Goal: Task Accomplishment & Management: Use online tool/utility

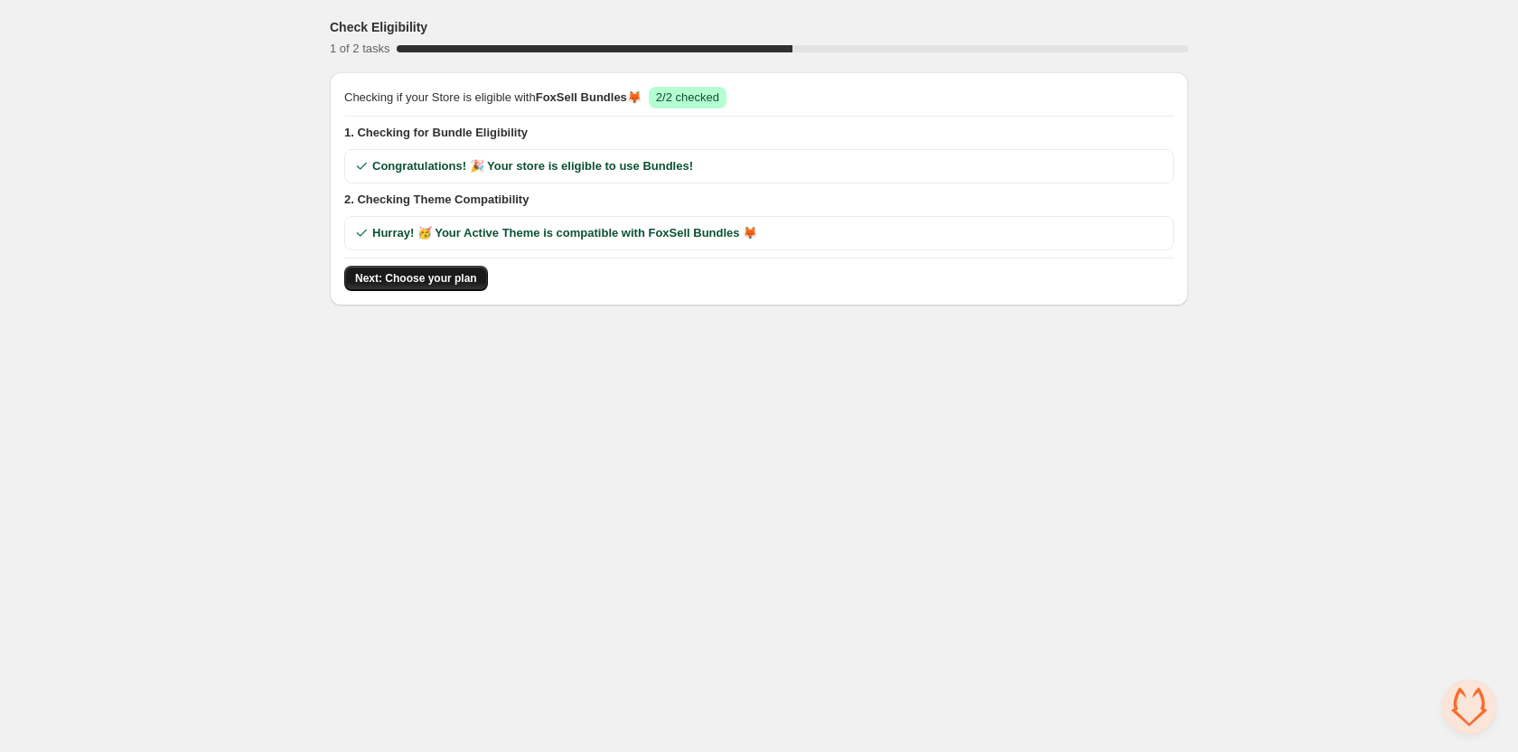
click at [396, 277] on span "Next: Choose your plan" at bounding box center [416, 278] width 122 height 14
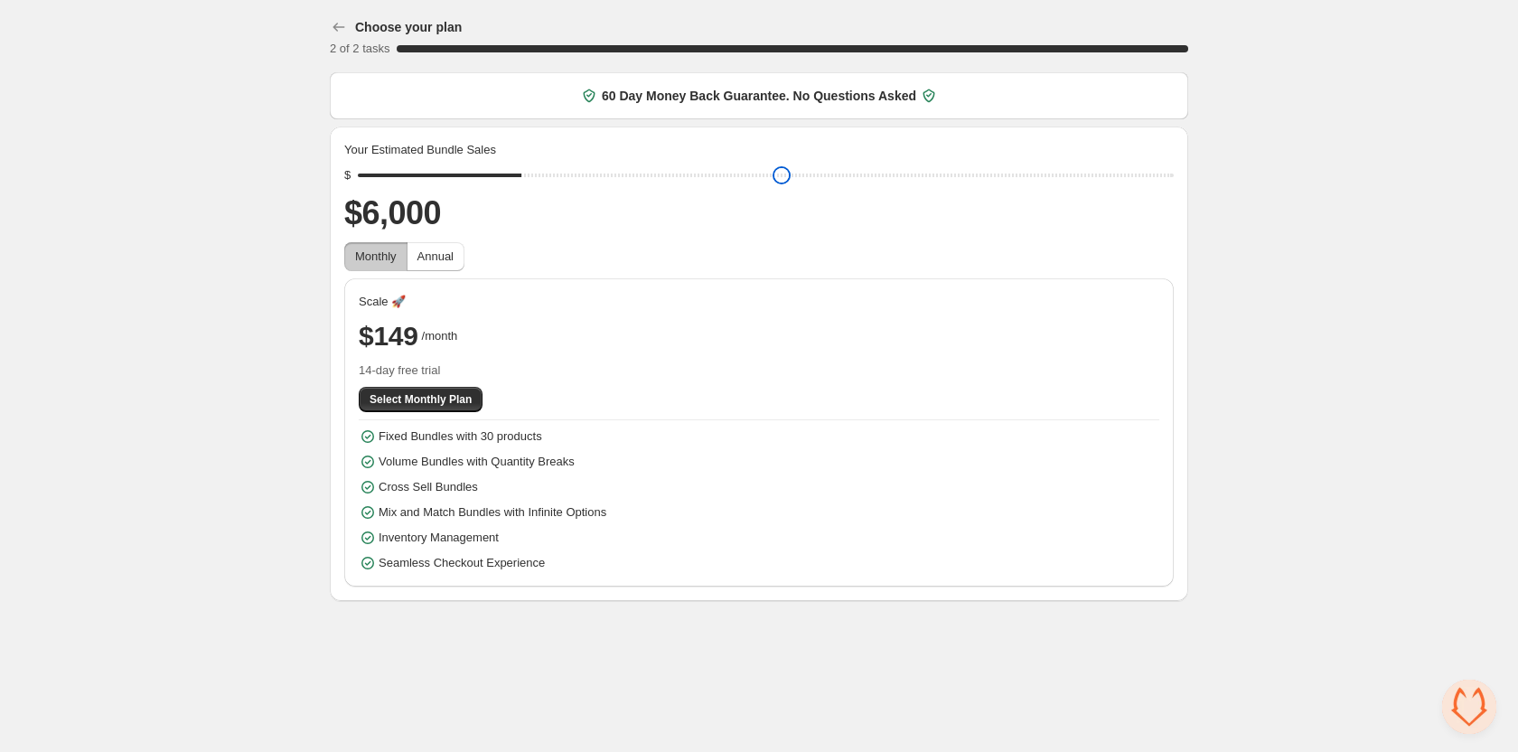
type input "****"
drag, startPoint x: 495, startPoint y: 167, endPoint x: 497, endPoint y: 182, distance: 14.6
click at [497, 182] on input "range" at bounding box center [766, 175] width 816 height 25
click at [208, 183] on div "Choose your plan 2 of 2 tasks 100 % 60 Day Money Back Guarantee. No Questions A…" at bounding box center [759, 304] width 1518 height 608
click at [417, 399] on span "Select Monthly Plan" at bounding box center [421, 399] width 102 height 14
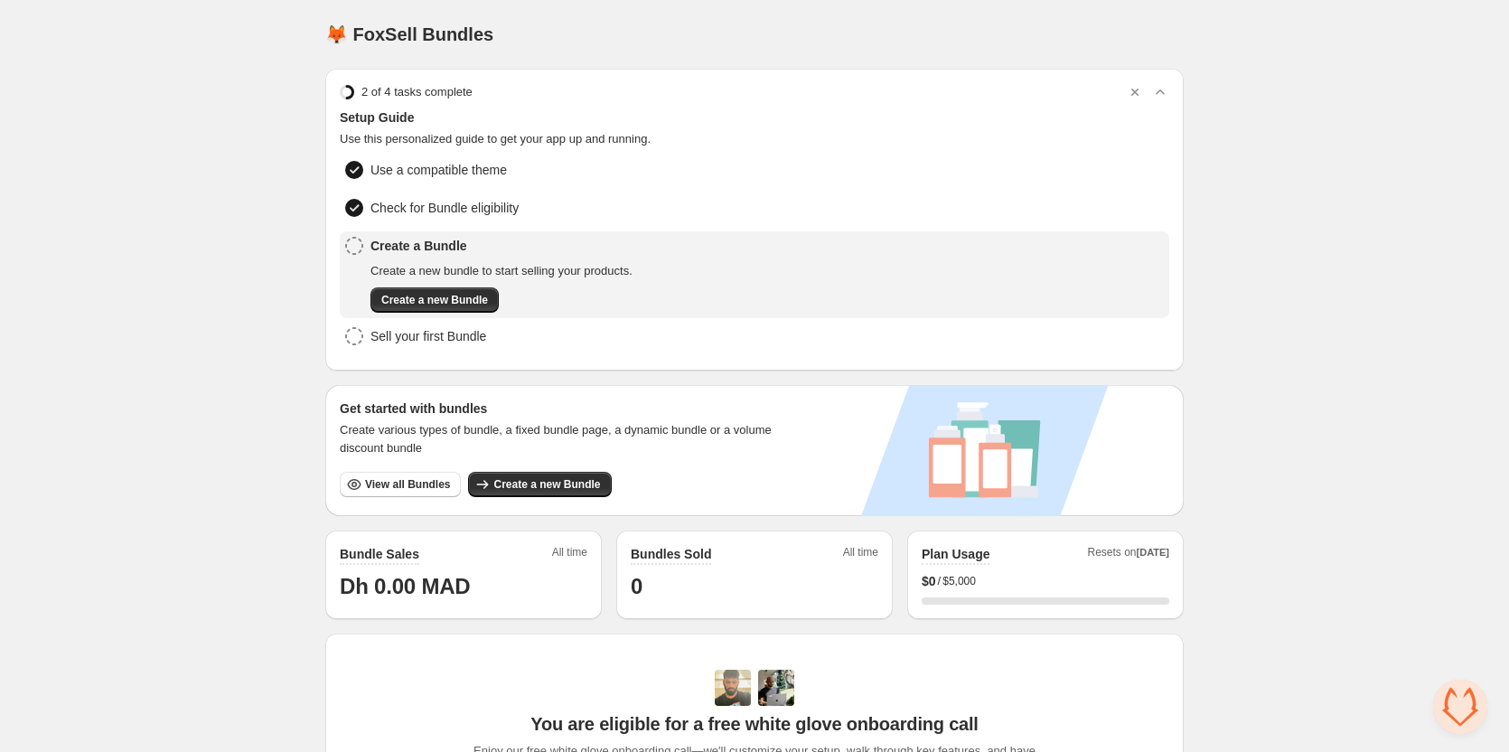
click at [1324, 202] on div "Home Bundles Analytics Plan and Billing 🦊 FoxSell Bundles. This page is ready 🦊…" at bounding box center [754, 598] width 1509 height 1197
click at [446, 290] on button "Create a new Bundle" at bounding box center [435, 299] width 128 height 25
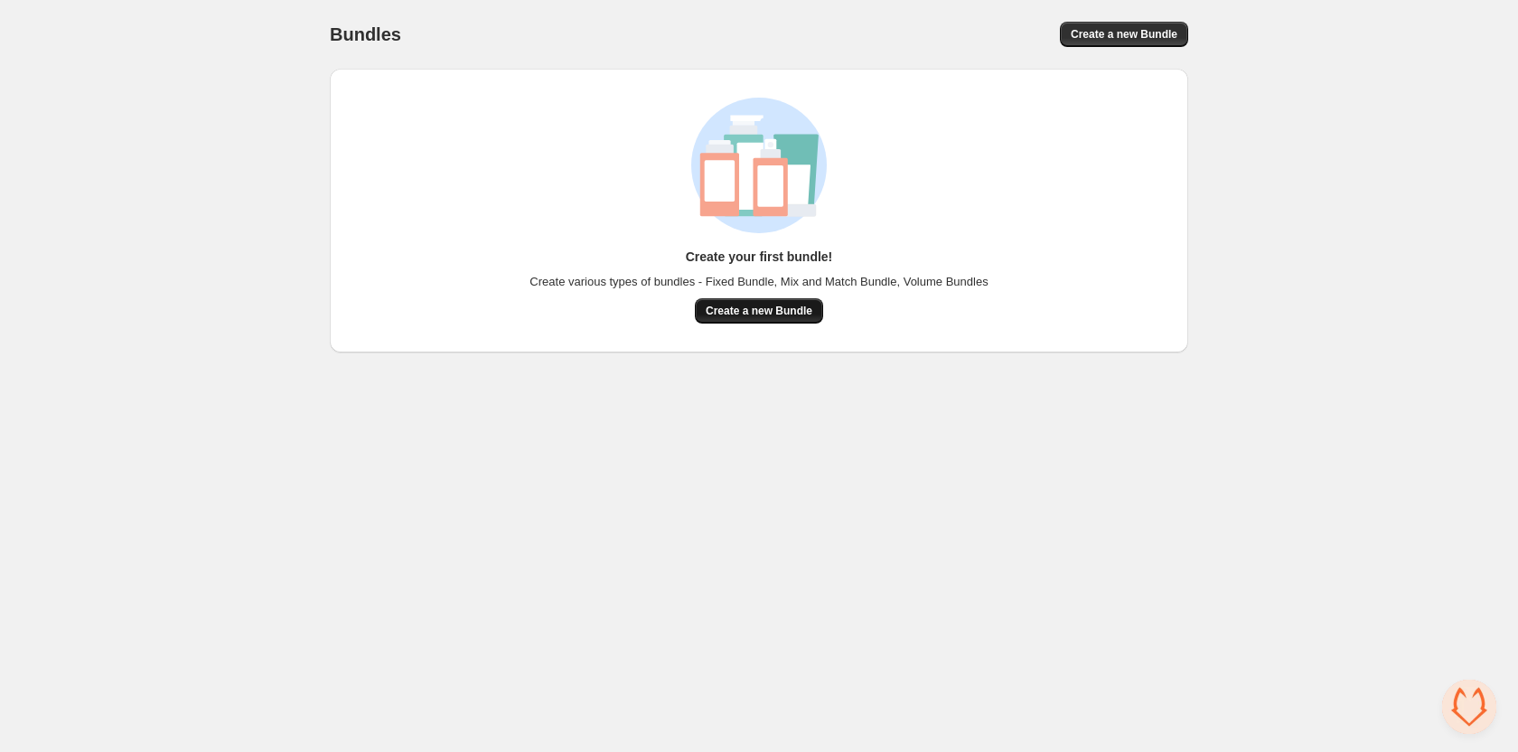
click at [786, 320] on button "Create a new Bundle" at bounding box center [759, 310] width 128 height 25
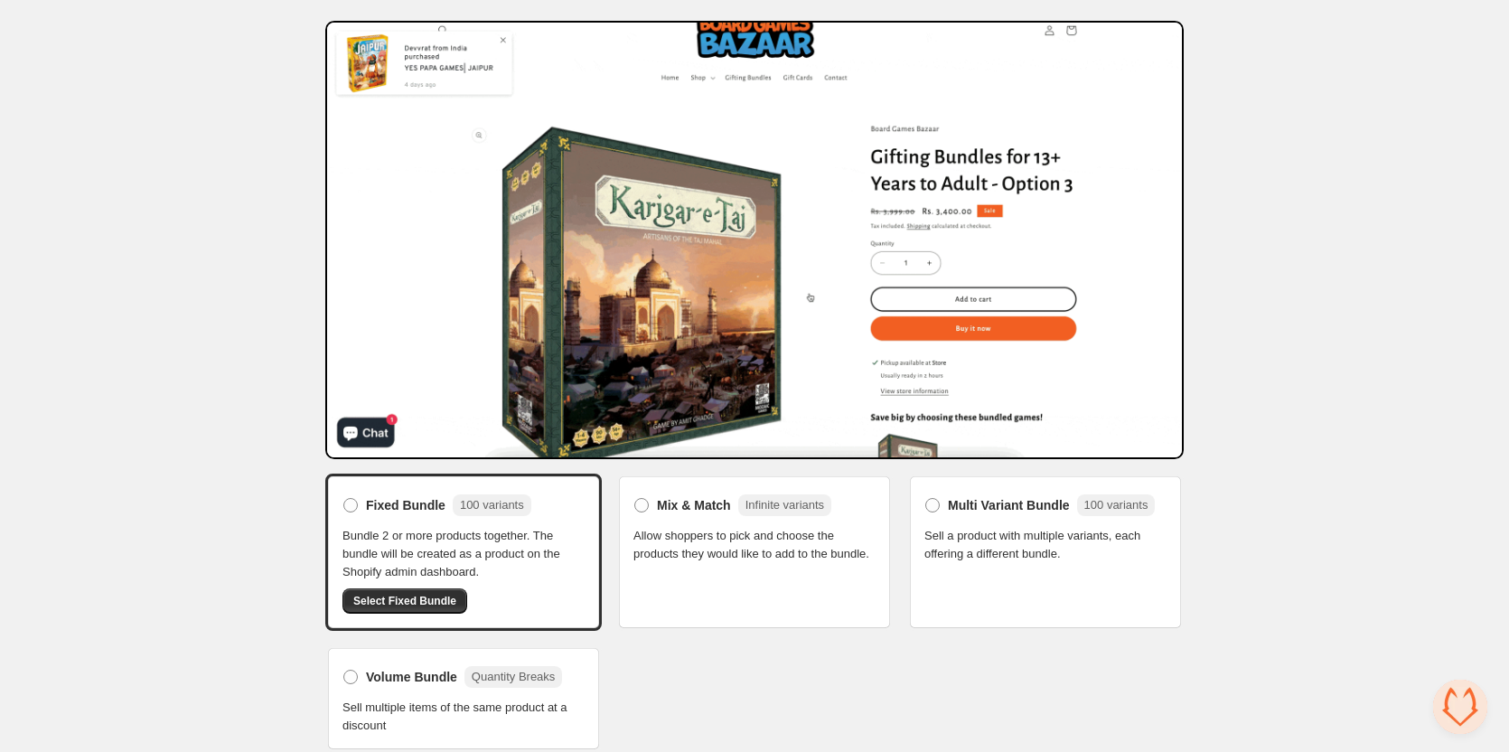
scroll to position [62, 0]
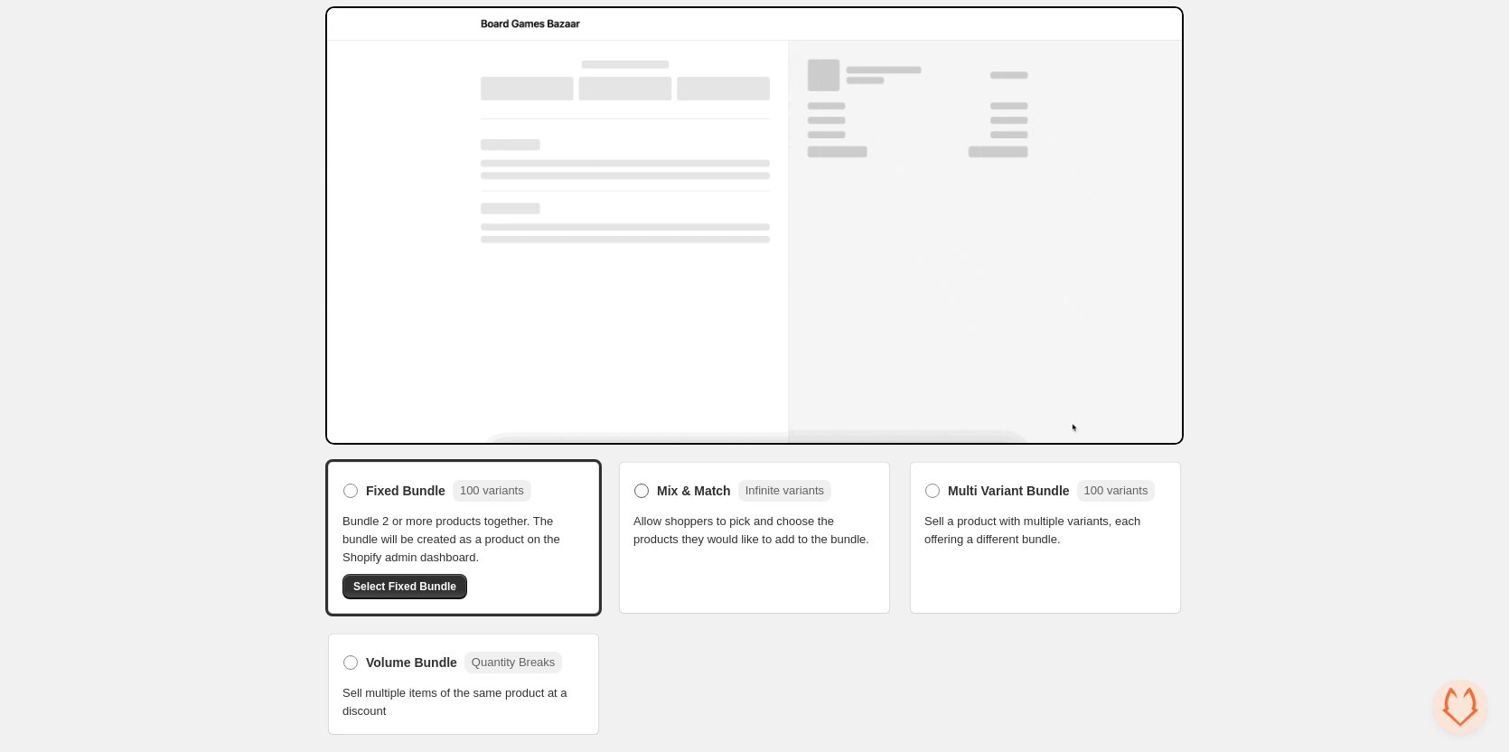
click at [703, 489] on span "Mix & Match" at bounding box center [694, 491] width 74 height 18
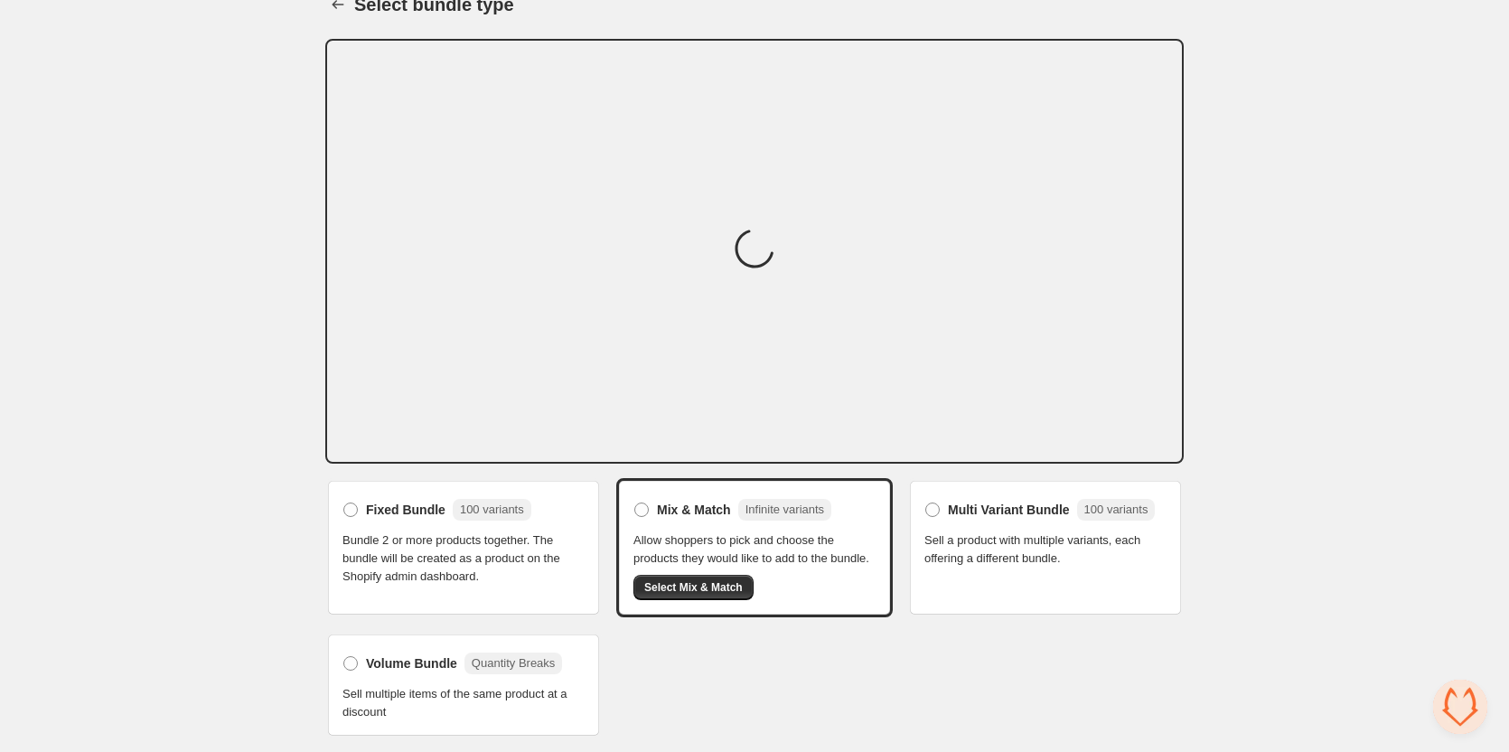
scroll to position [44, 0]
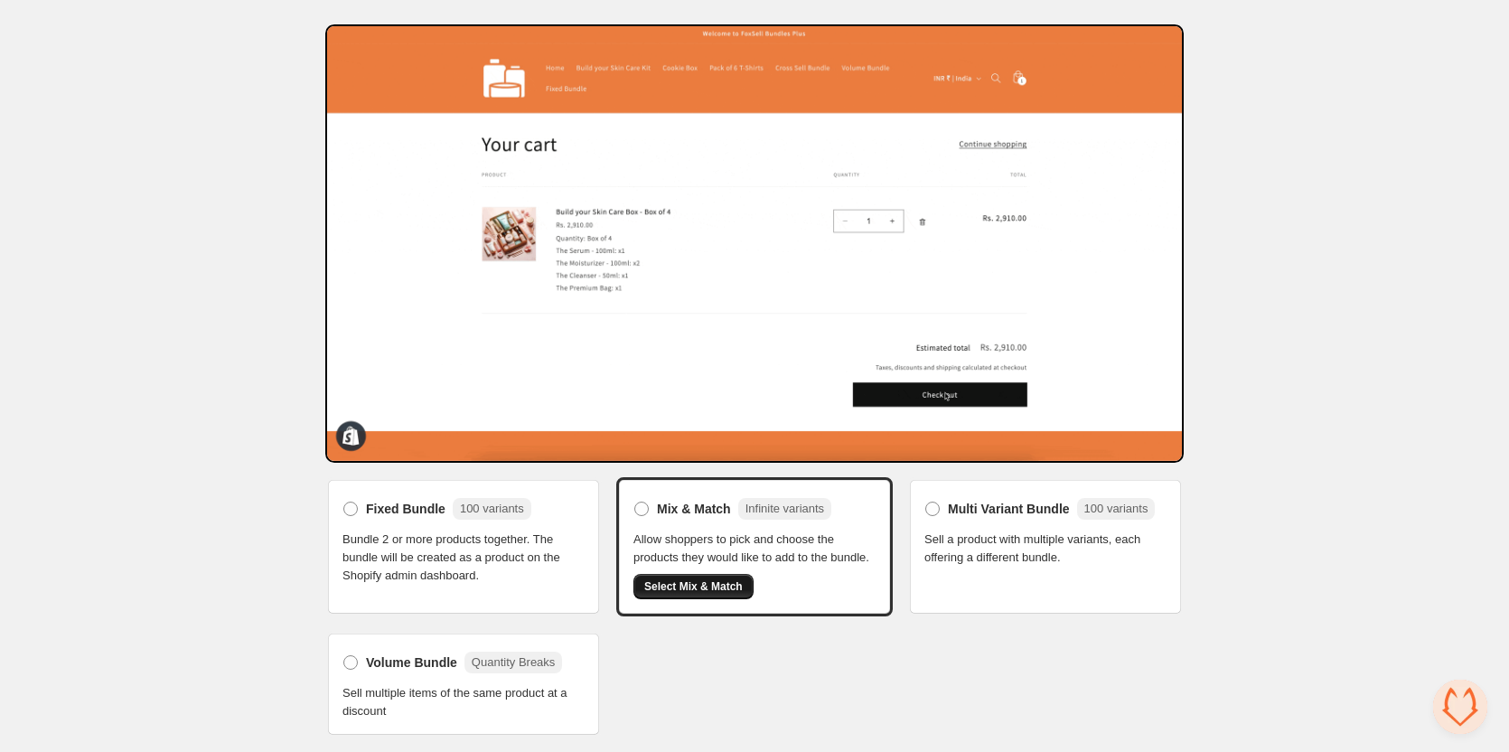
click at [706, 585] on span "Select Mix & Match" at bounding box center [693, 586] width 99 height 14
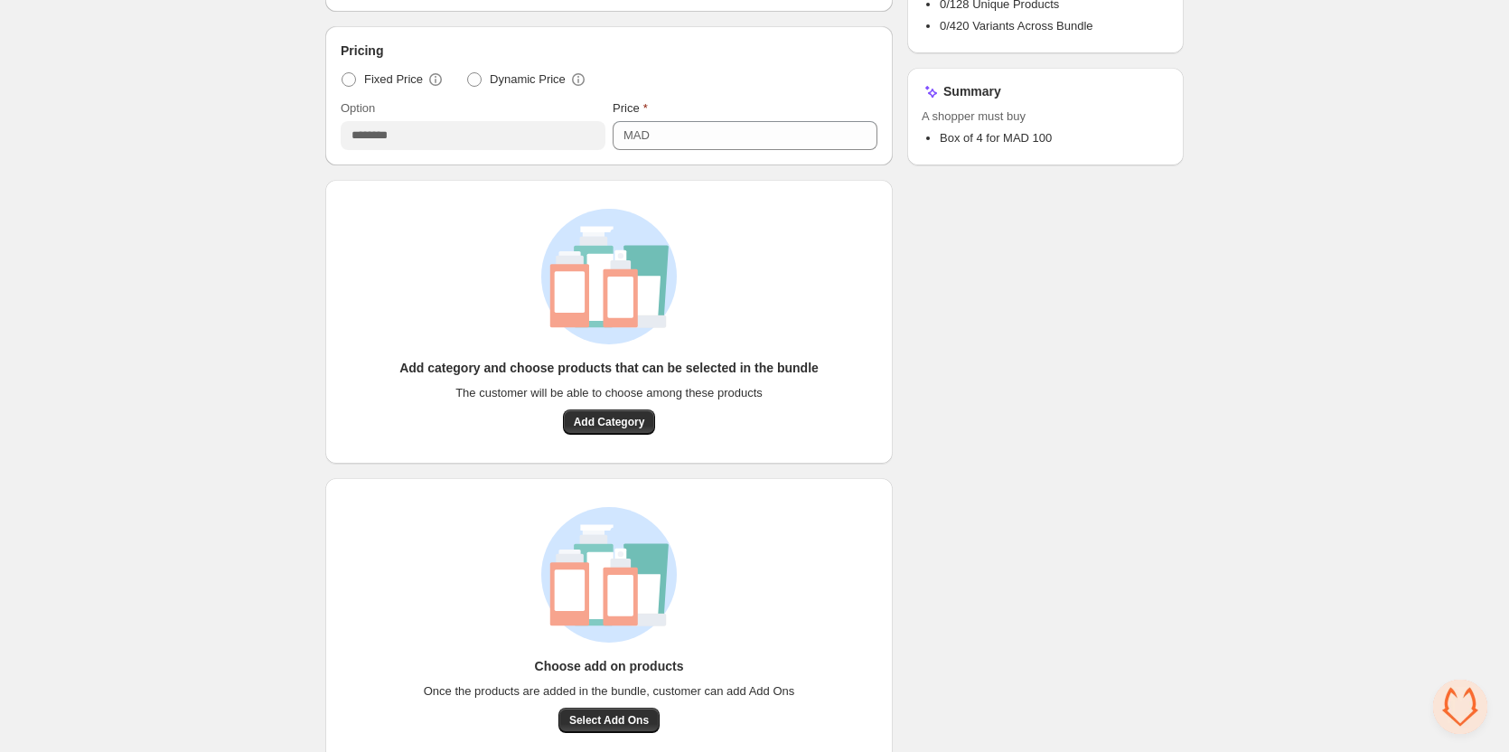
scroll to position [542, 0]
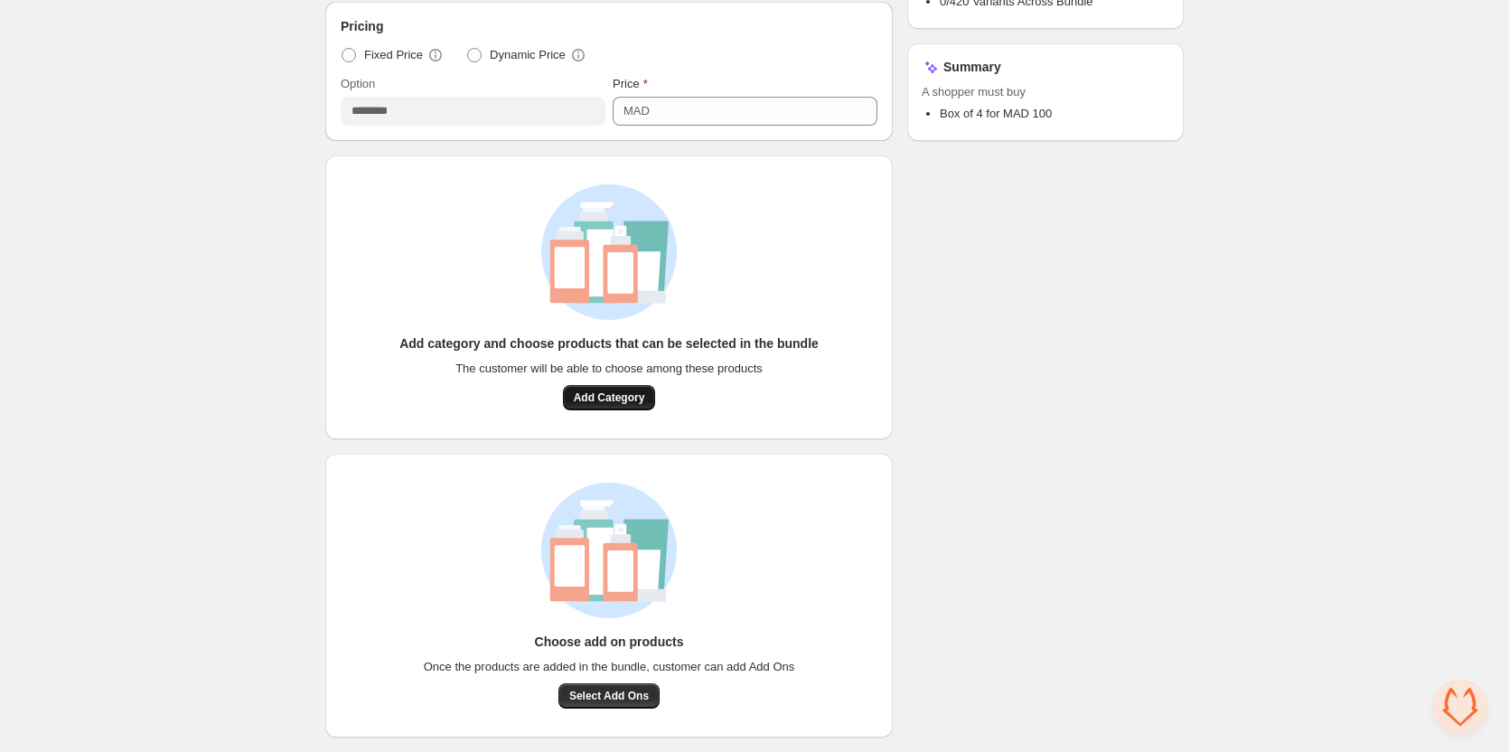
click at [606, 391] on span "Add Category" at bounding box center [609, 397] width 71 height 14
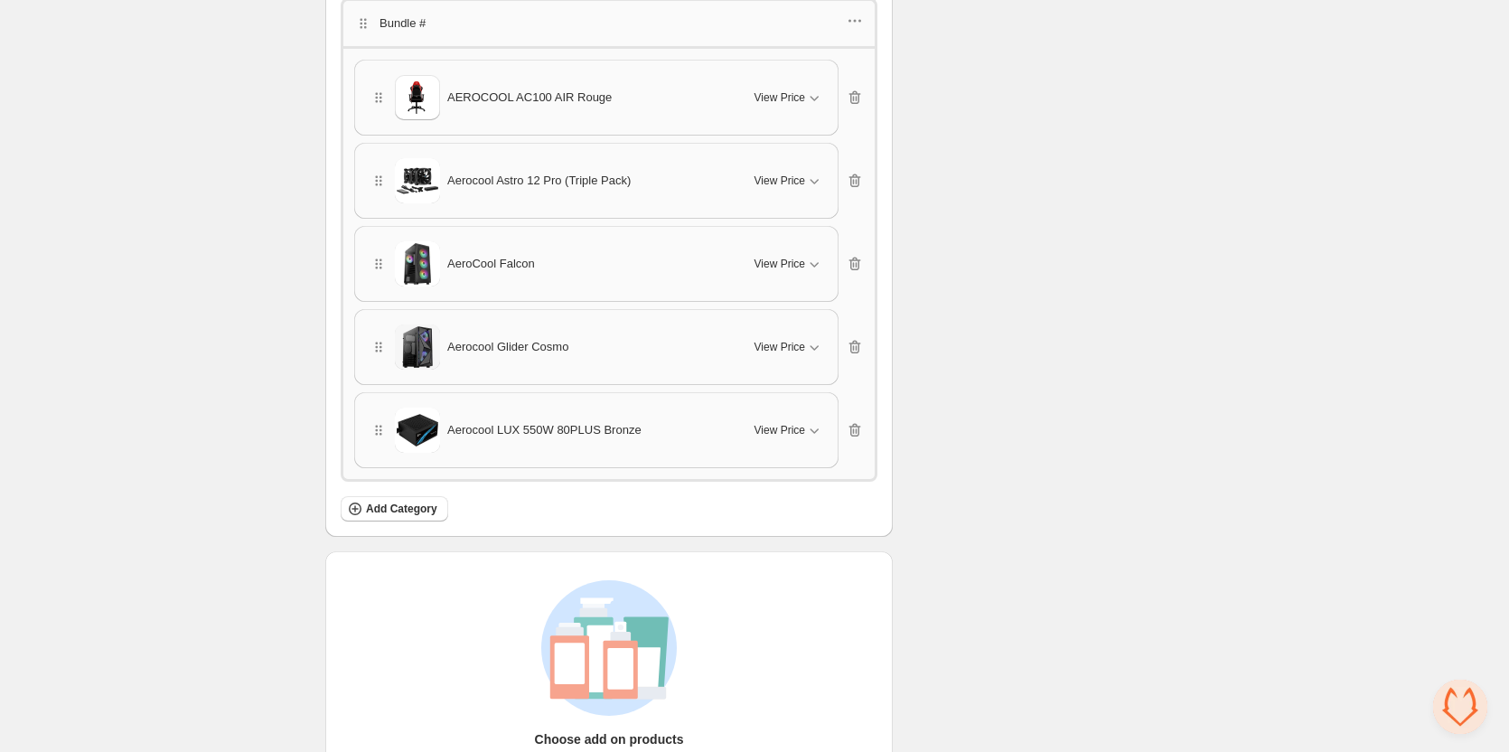
scroll to position [837, 0]
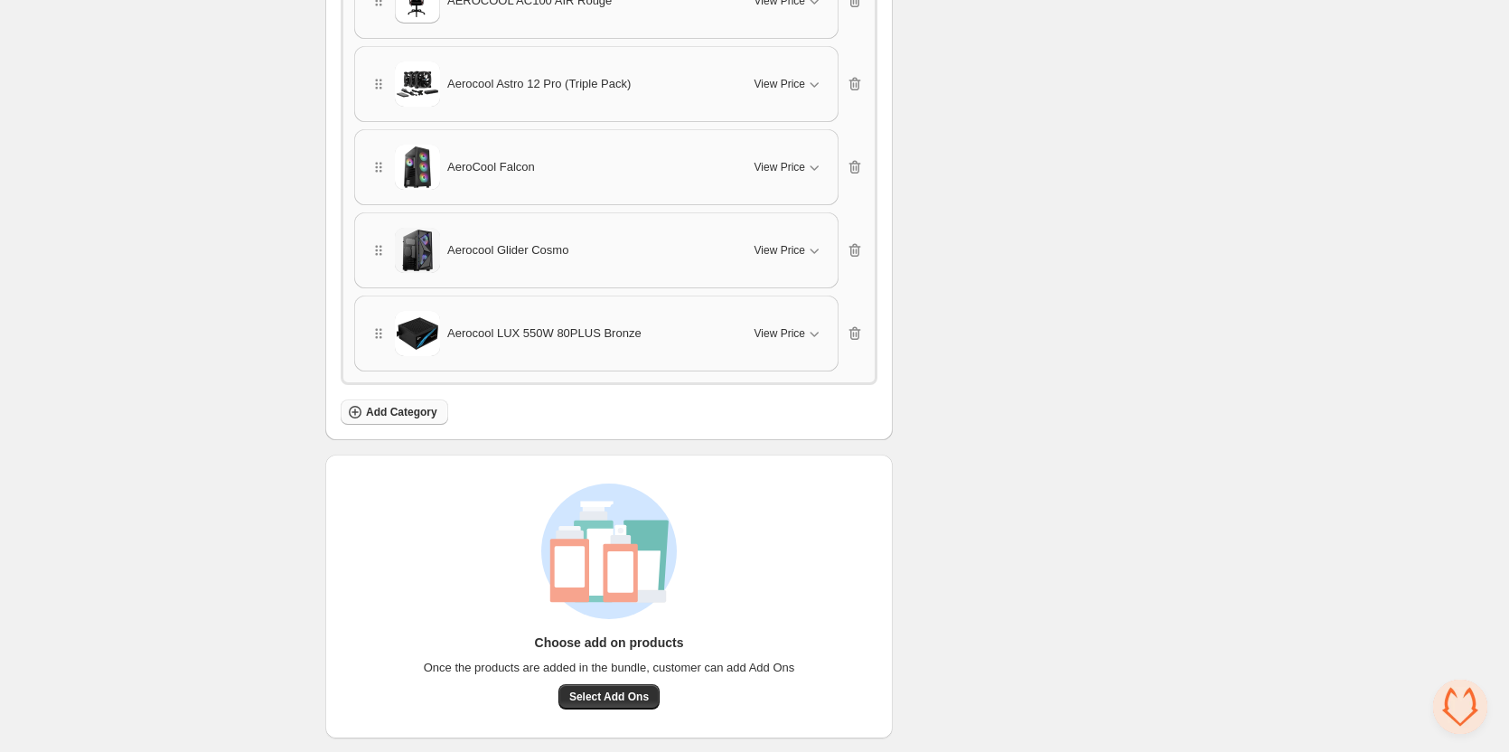
click at [392, 408] on span "Add Category" at bounding box center [401, 412] width 71 height 14
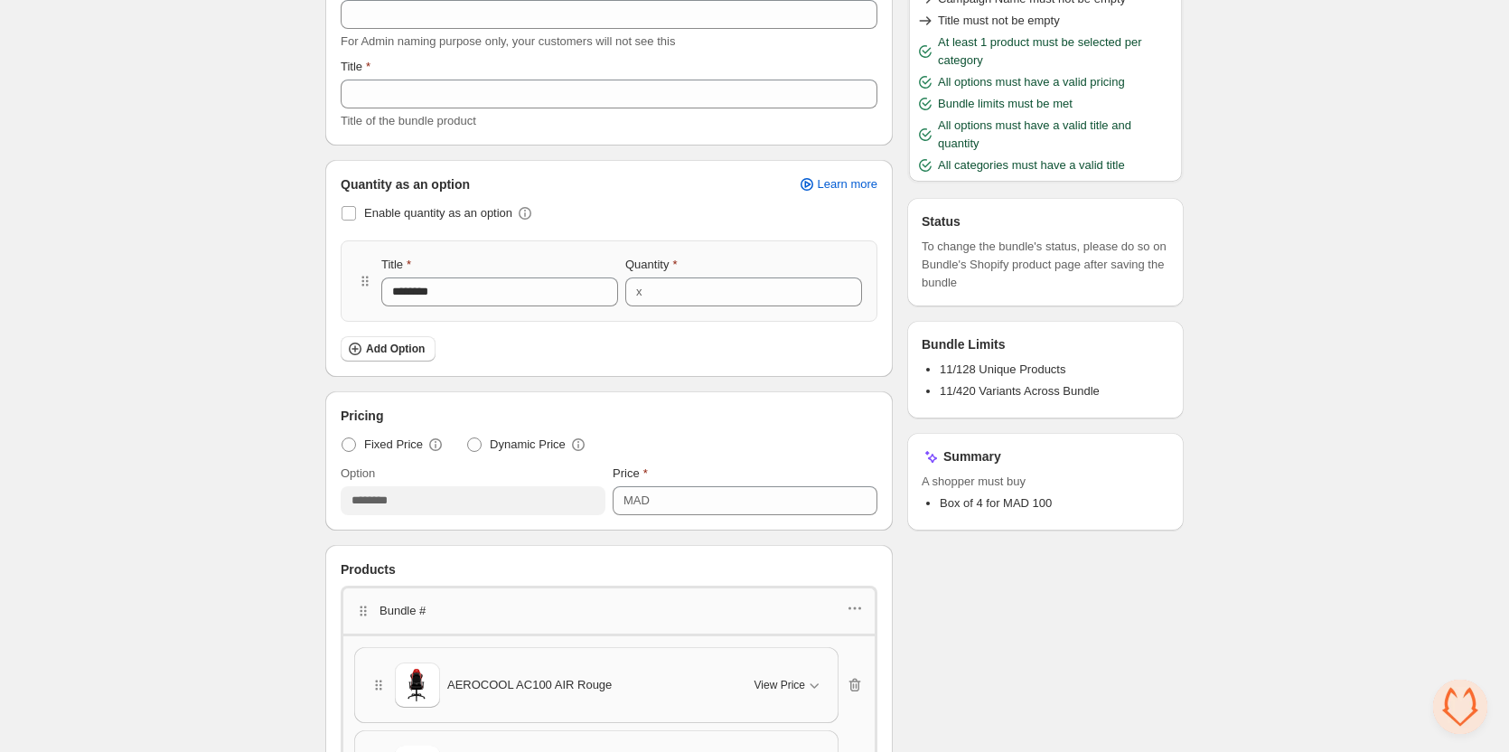
scroll to position [0, 0]
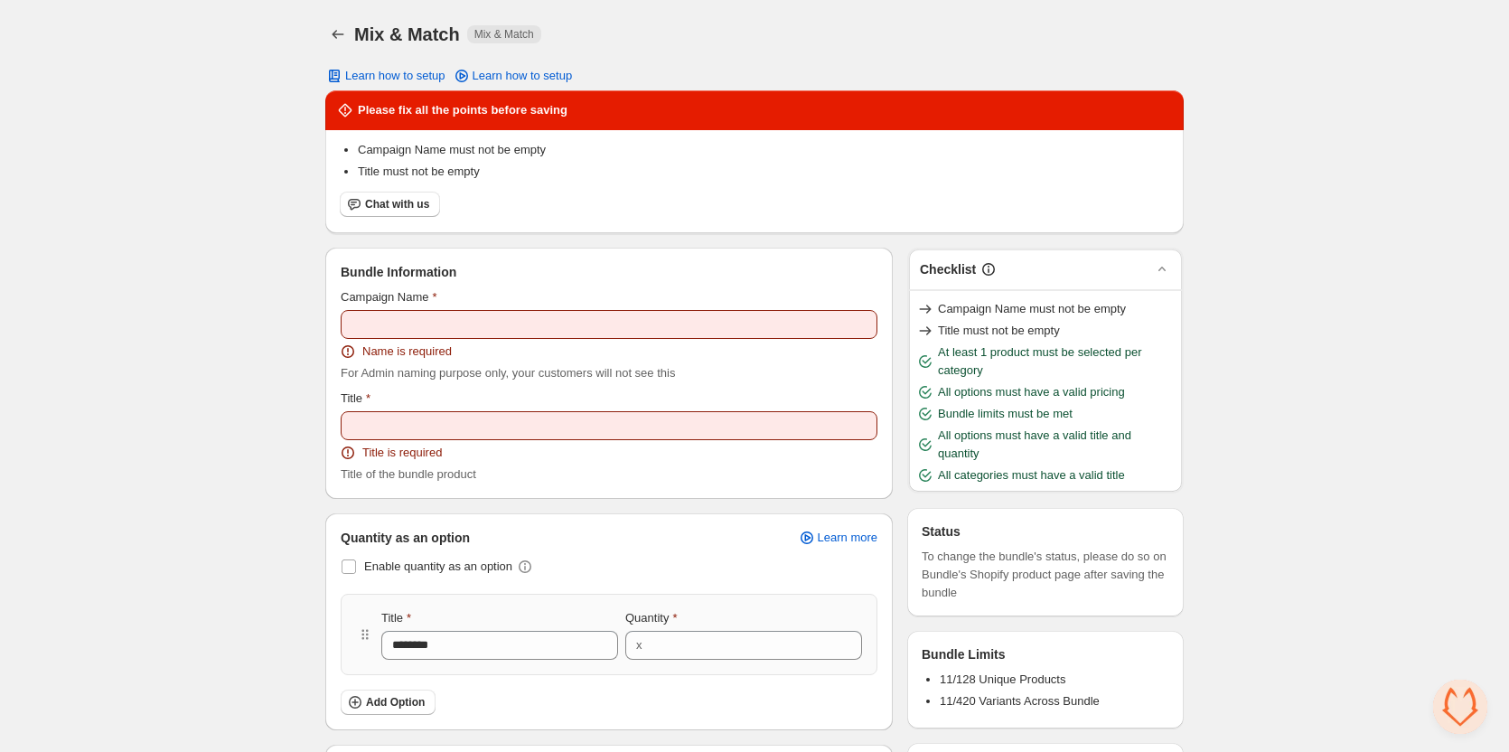
click at [418, 337] on div "Campaign Name Name is required For Admin naming purpose only, your customers wi…" at bounding box center [609, 335] width 537 height 94
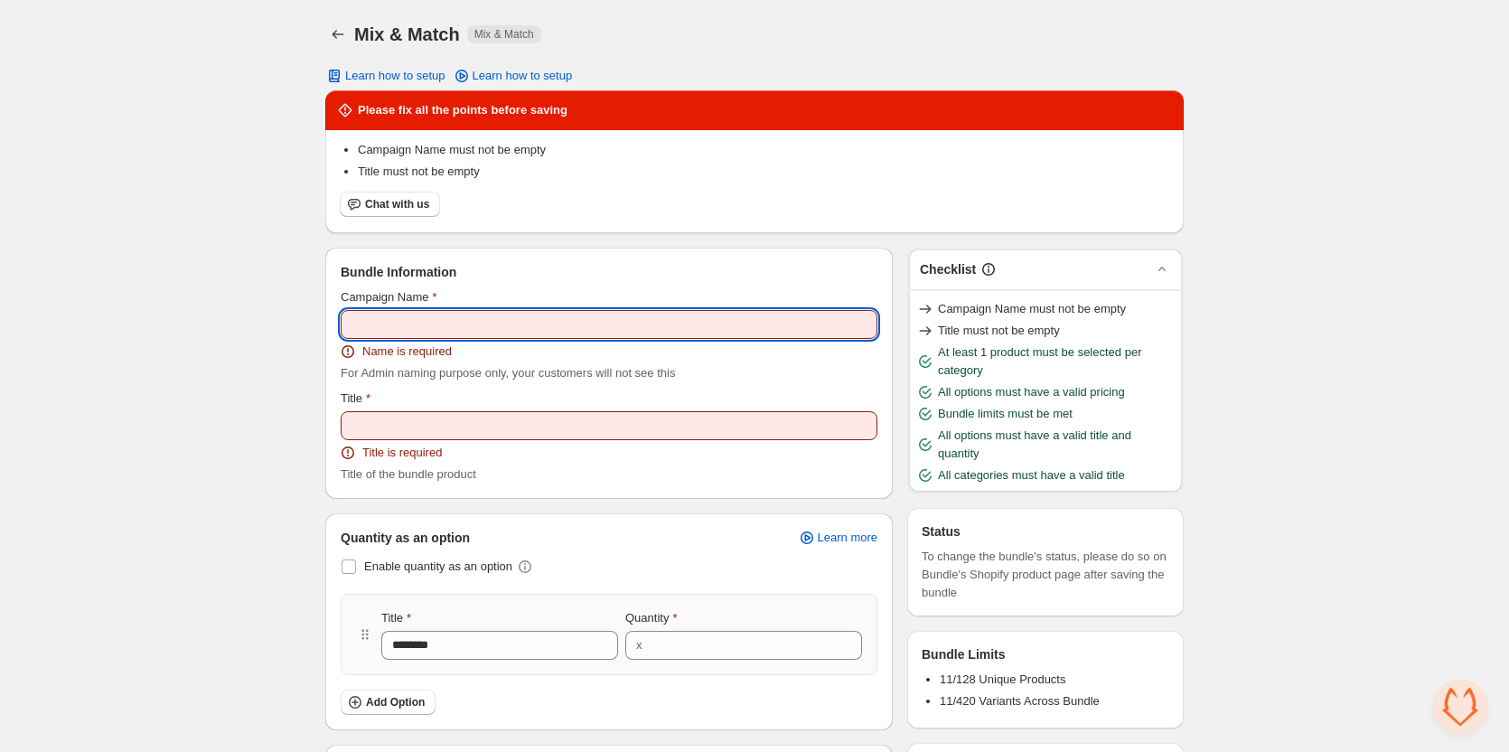
click at [424, 330] on input "Campaign Name" at bounding box center [609, 324] width 537 height 29
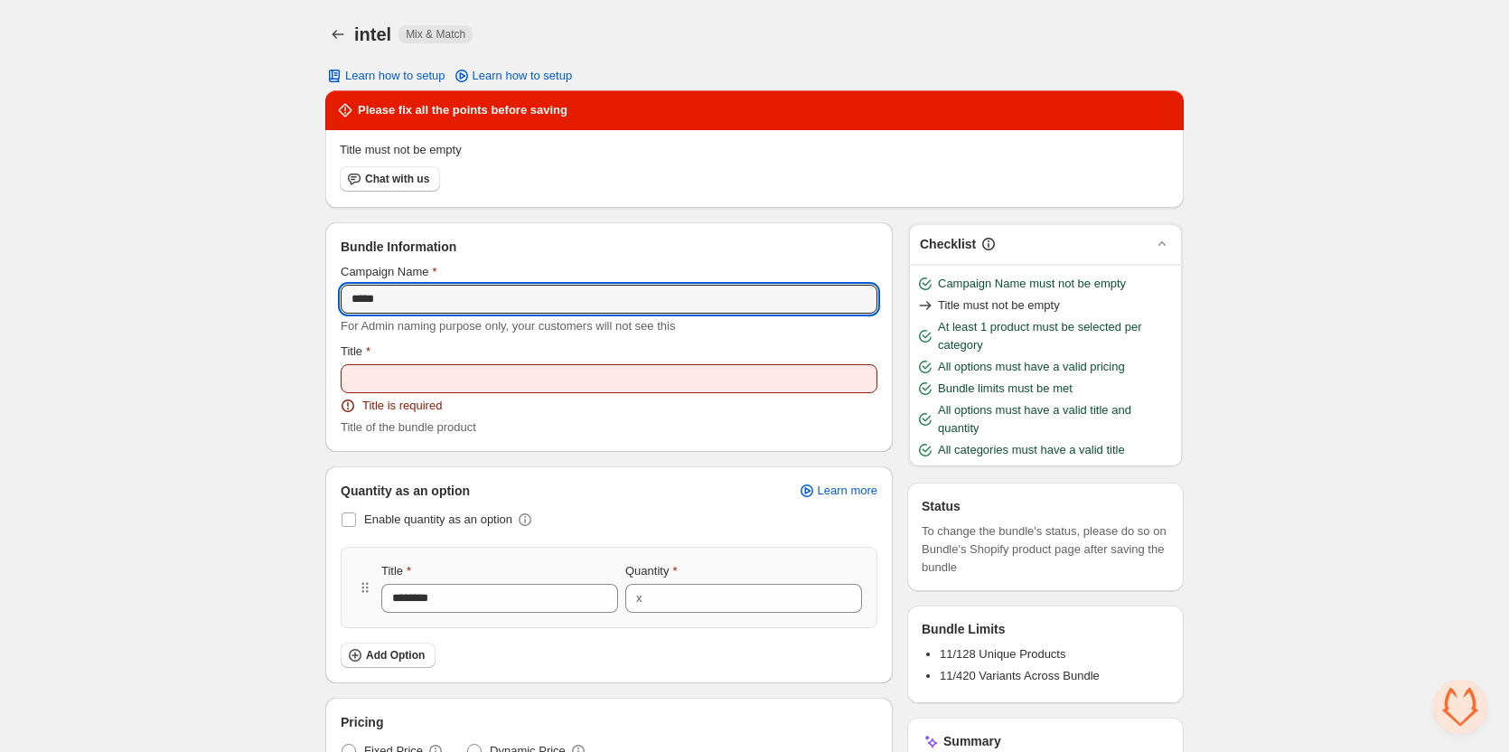
type input "*****"
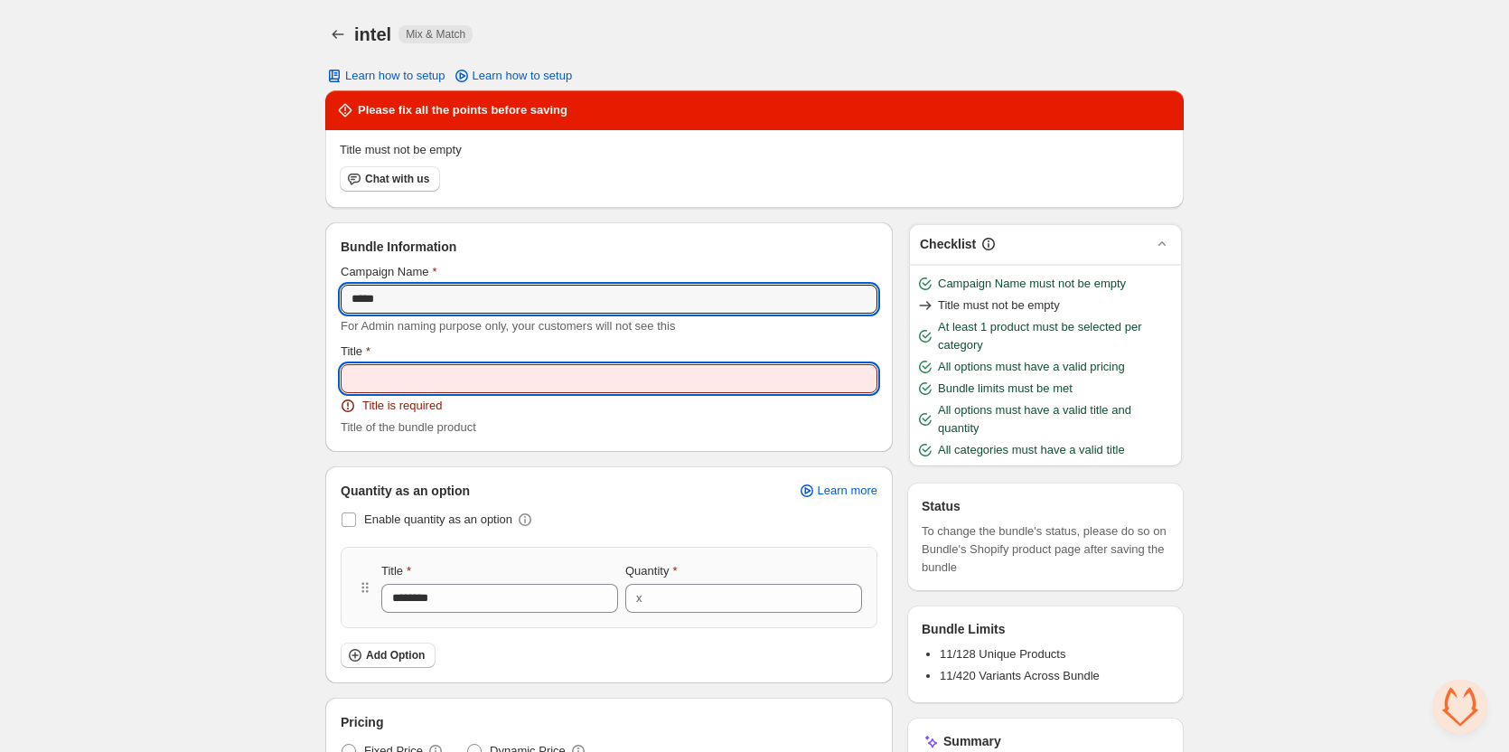
click at [444, 373] on input "Title" at bounding box center [609, 378] width 537 height 29
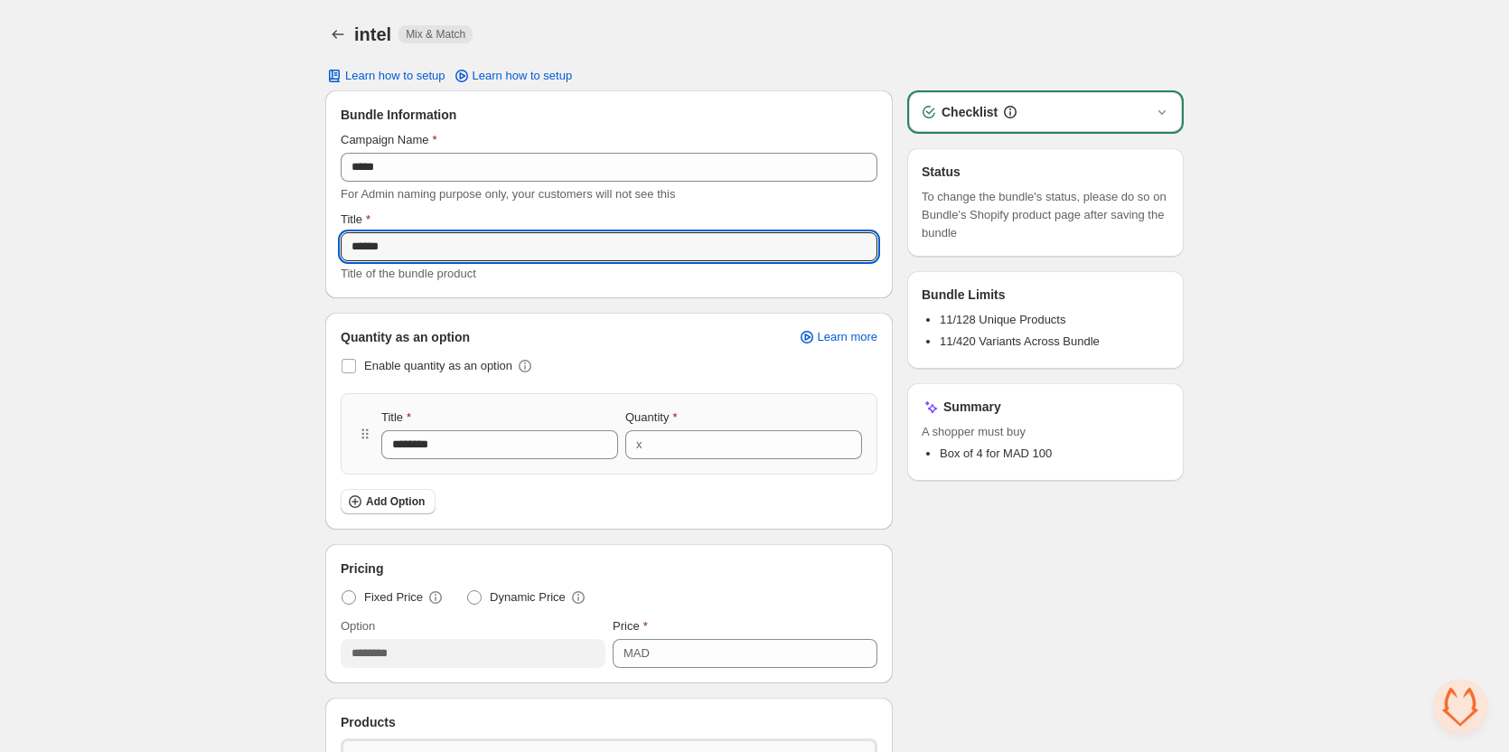
type input "******"
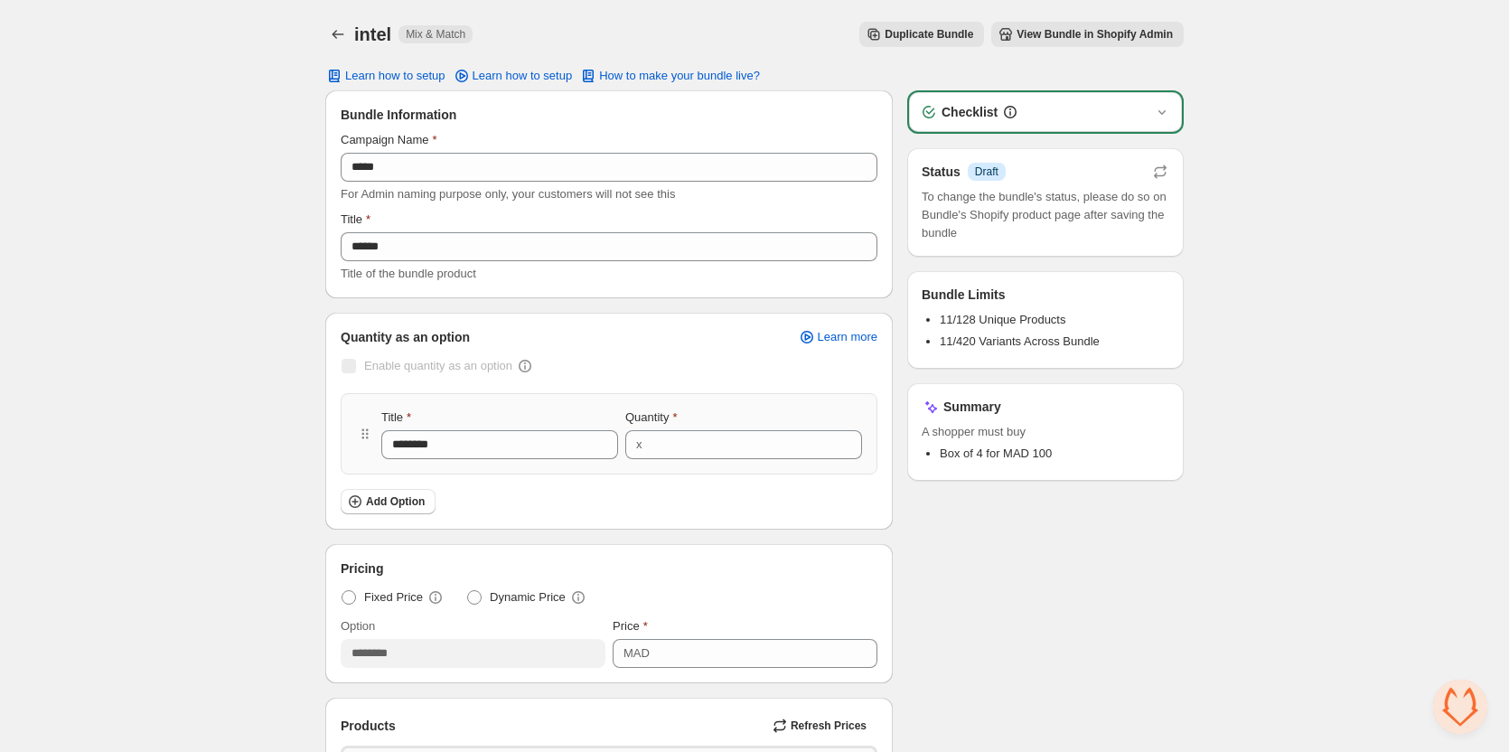
click at [1066, 35] on span "View Bundle in Shopify Admin" at bounding box center [1095, 34] width 156 height 14
click at [334, 28] on icon "Back" at bounding box center [338, 34] width 18 height 18
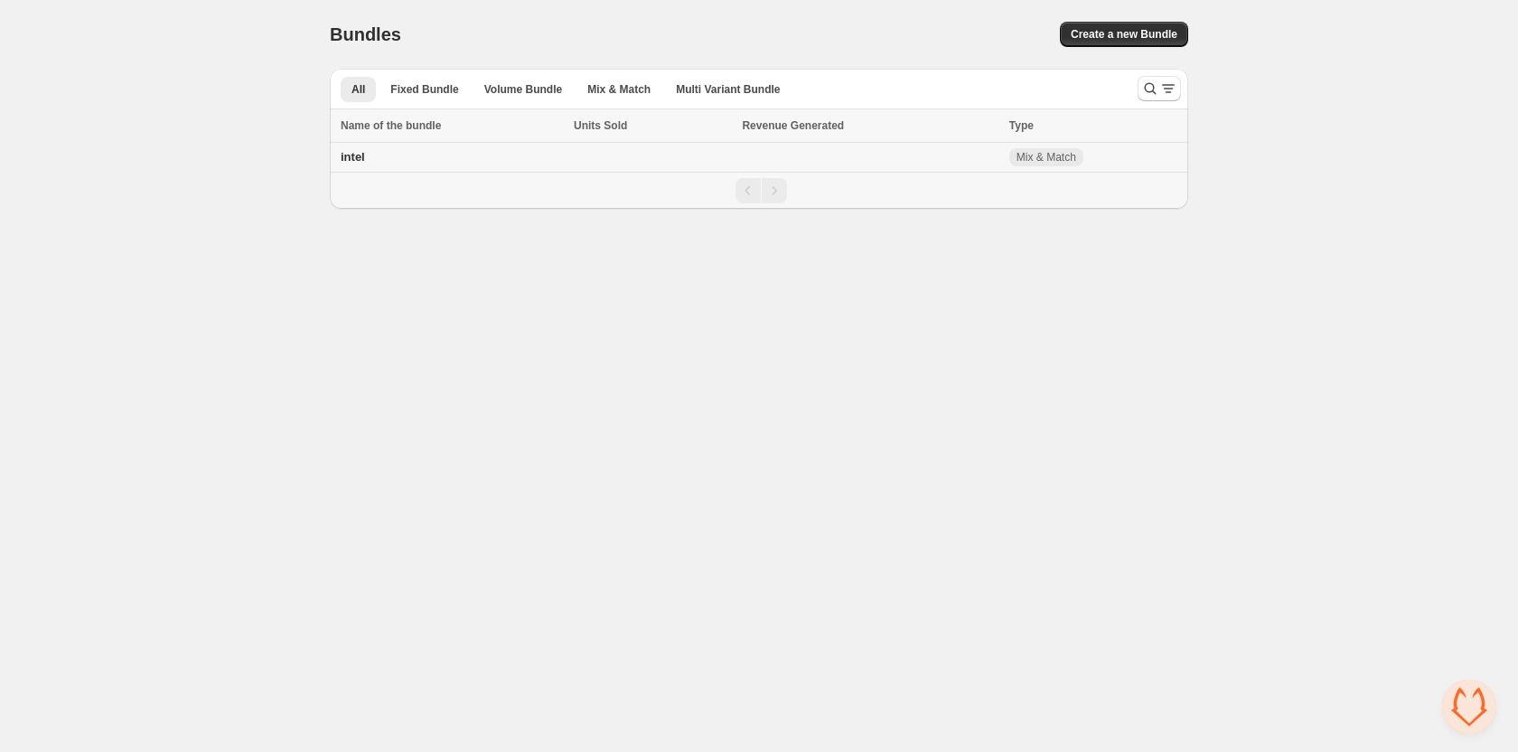
click at [870, 159] on td at bounding box center [870, 158] width 267 height 30
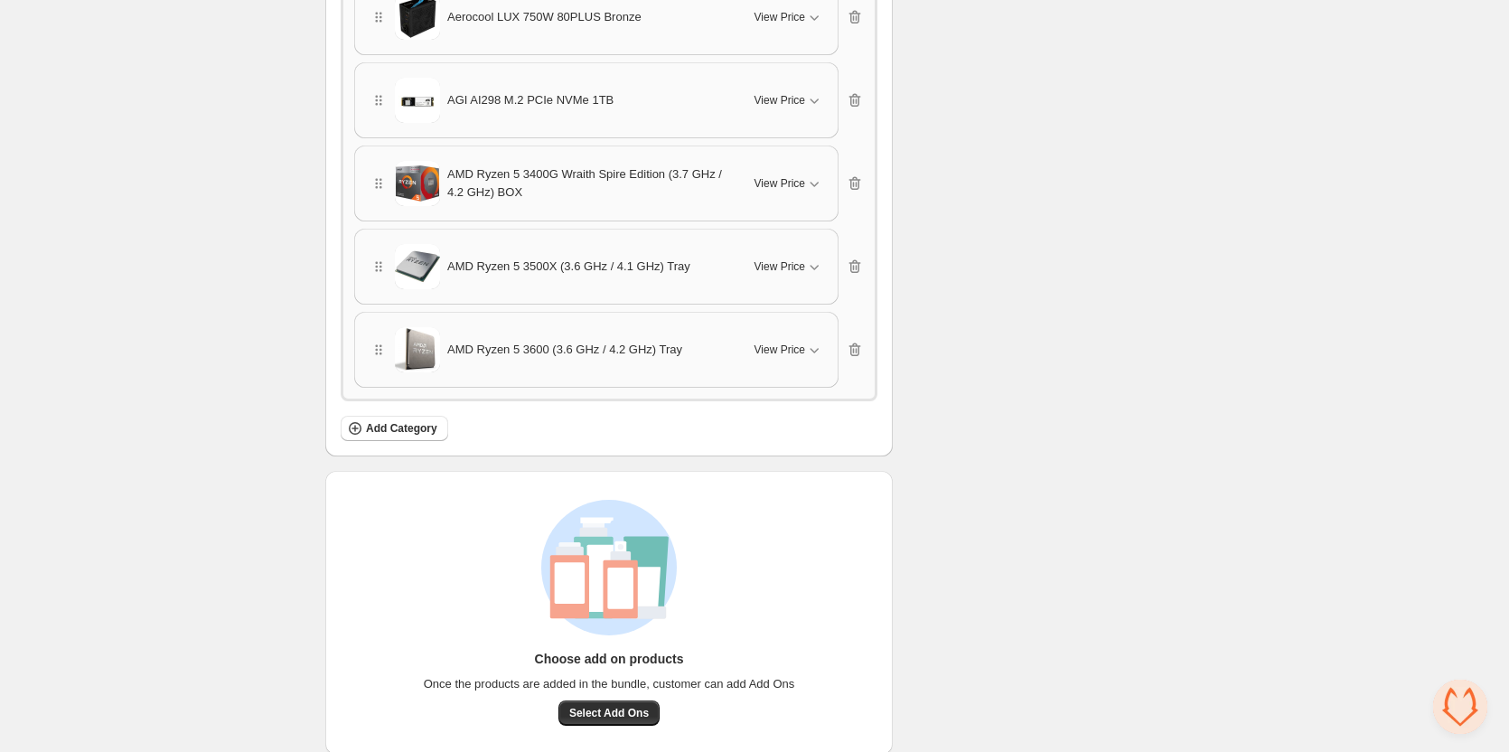
scroll to position [1443, 0]
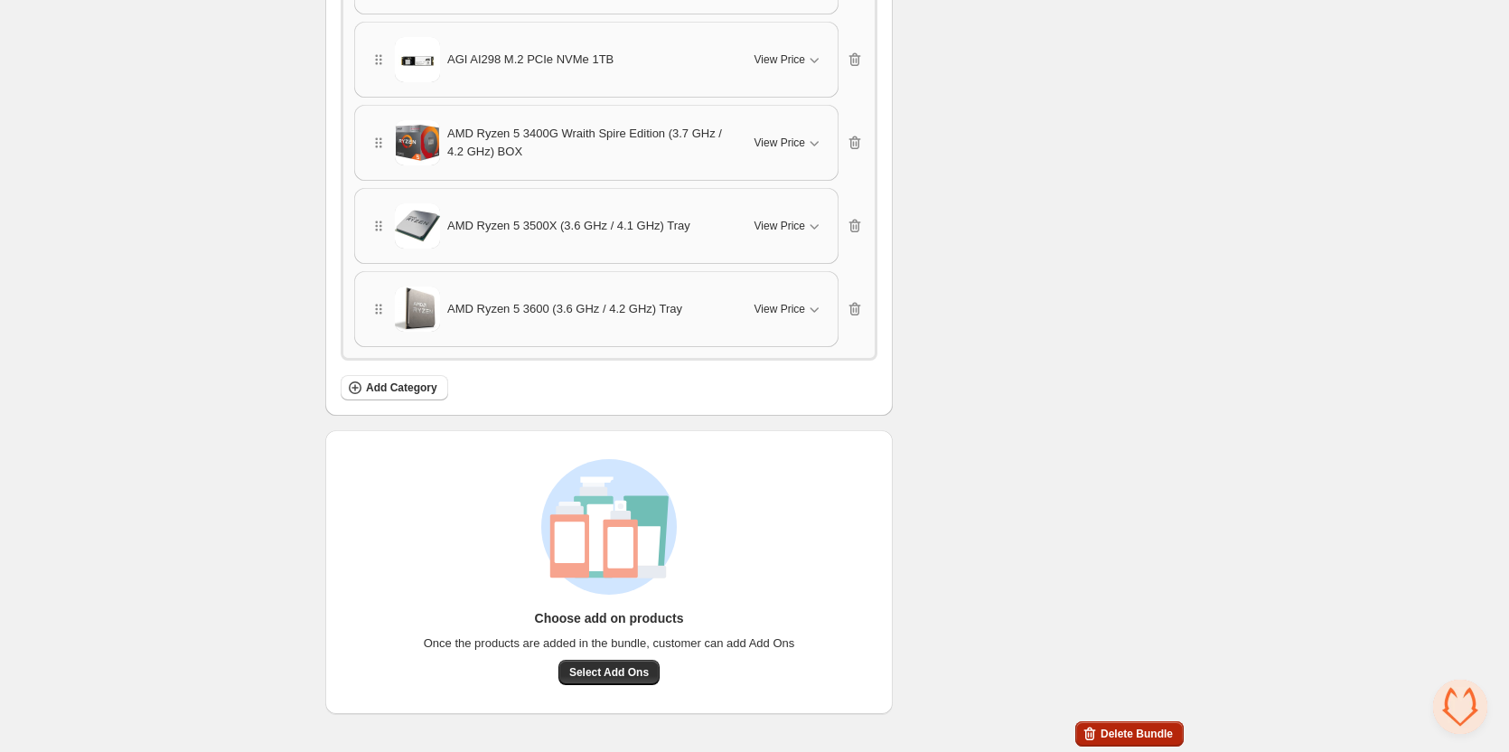
click at [1140, 731] on span "Delete Bundle" at bounding box center [1137, 734] width 72 height 14
